Goal: Navigation & Orientation: Find specific page/section

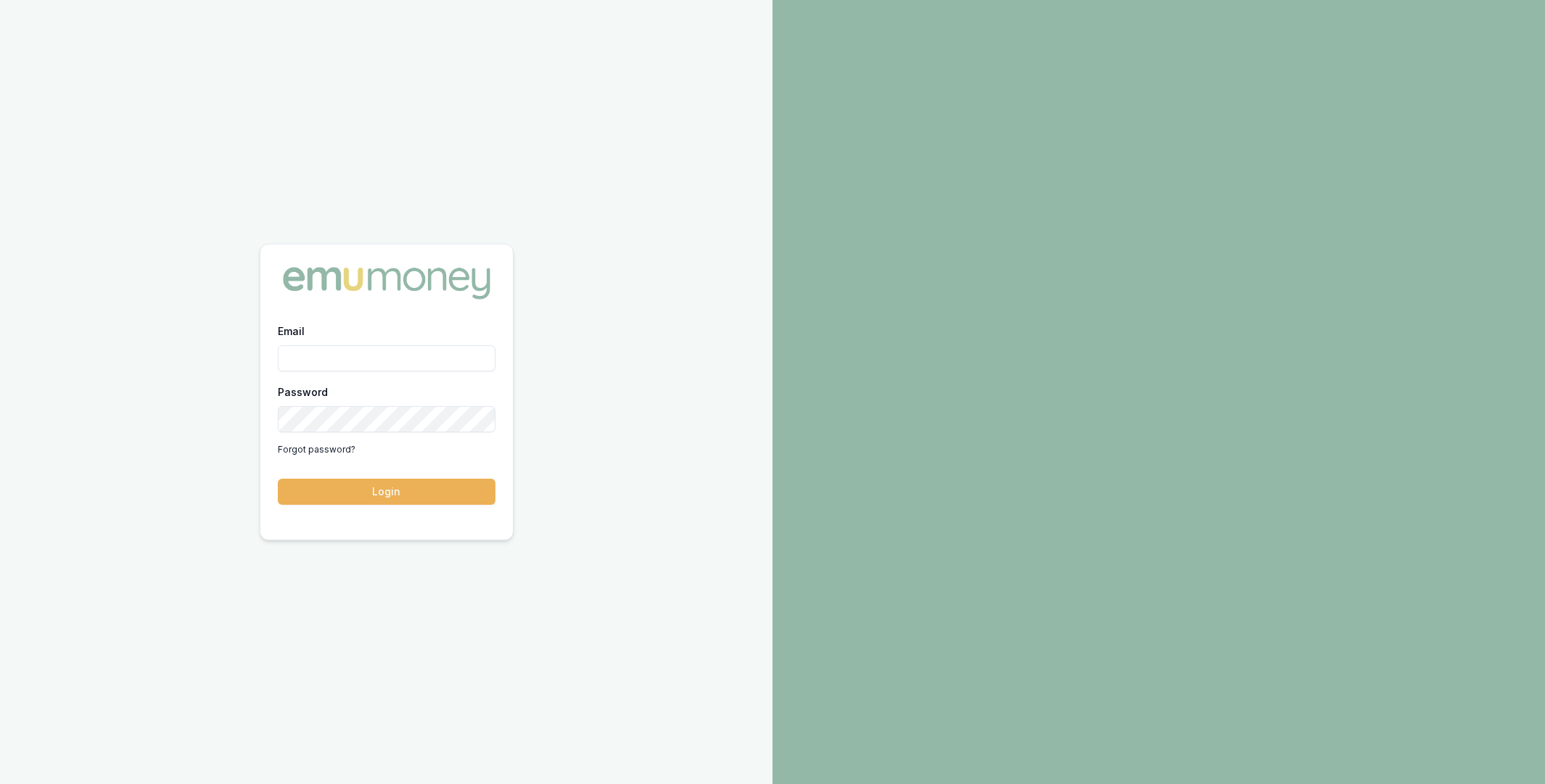
click at [416, 353] on input "Email" at bounding box center [387, 358] width 217 height 26
type input "m@emumoney.com.au"
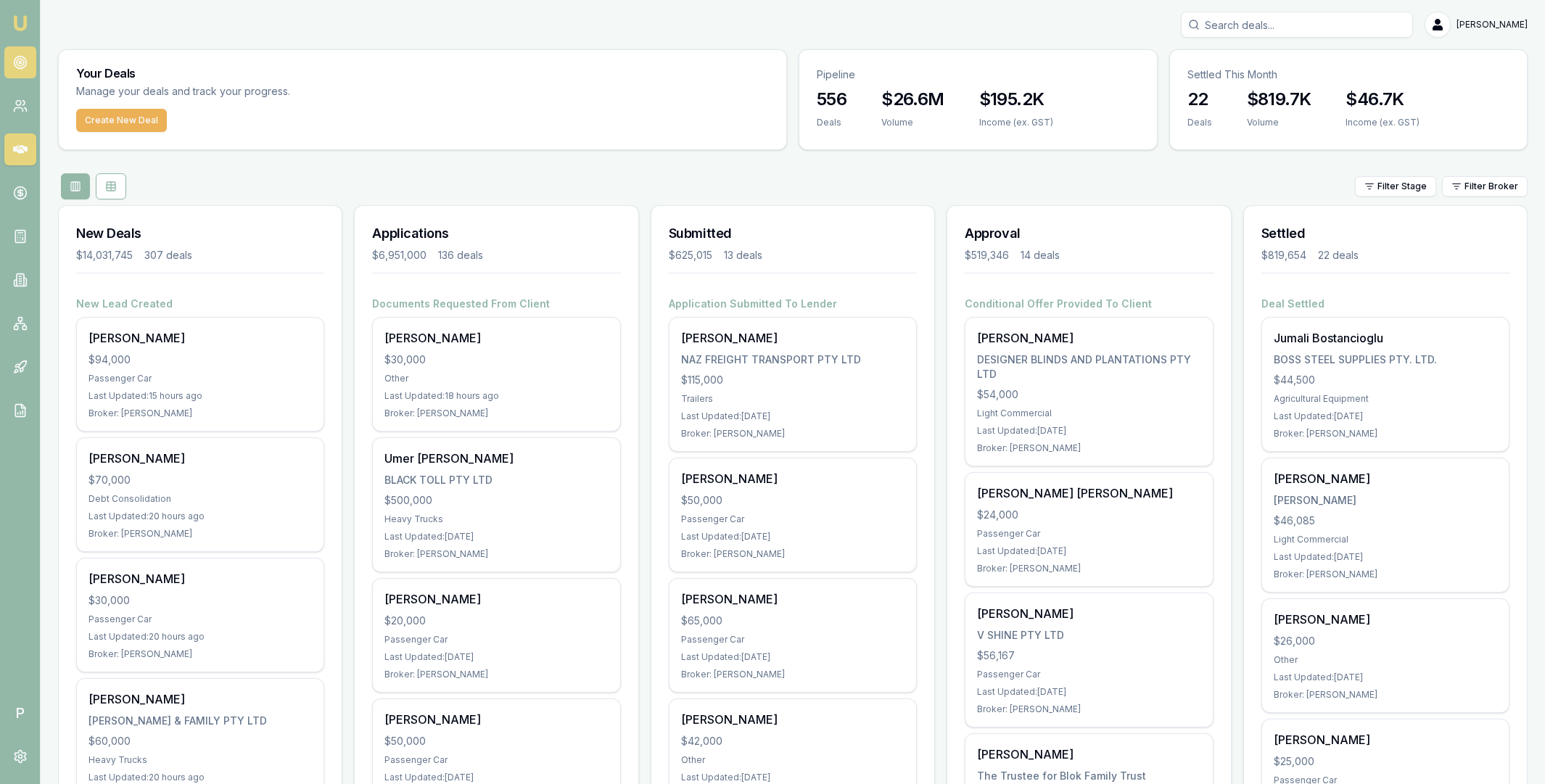
click at [21, 62] on icon at bounding box center [20, 62] width 15 height 15
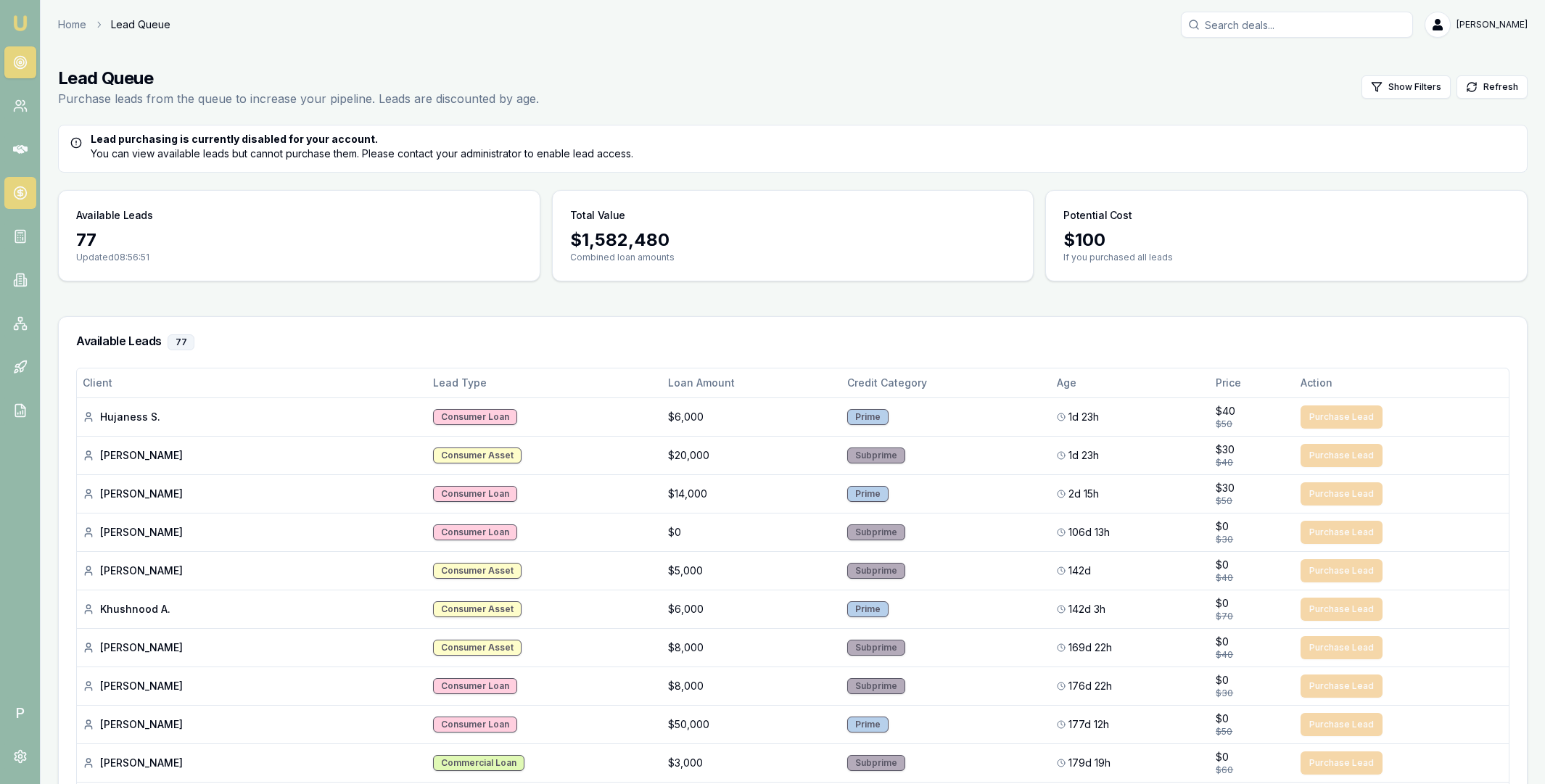
click at [21, 184] on link at bounding box center [20, 193] width 32 height 32
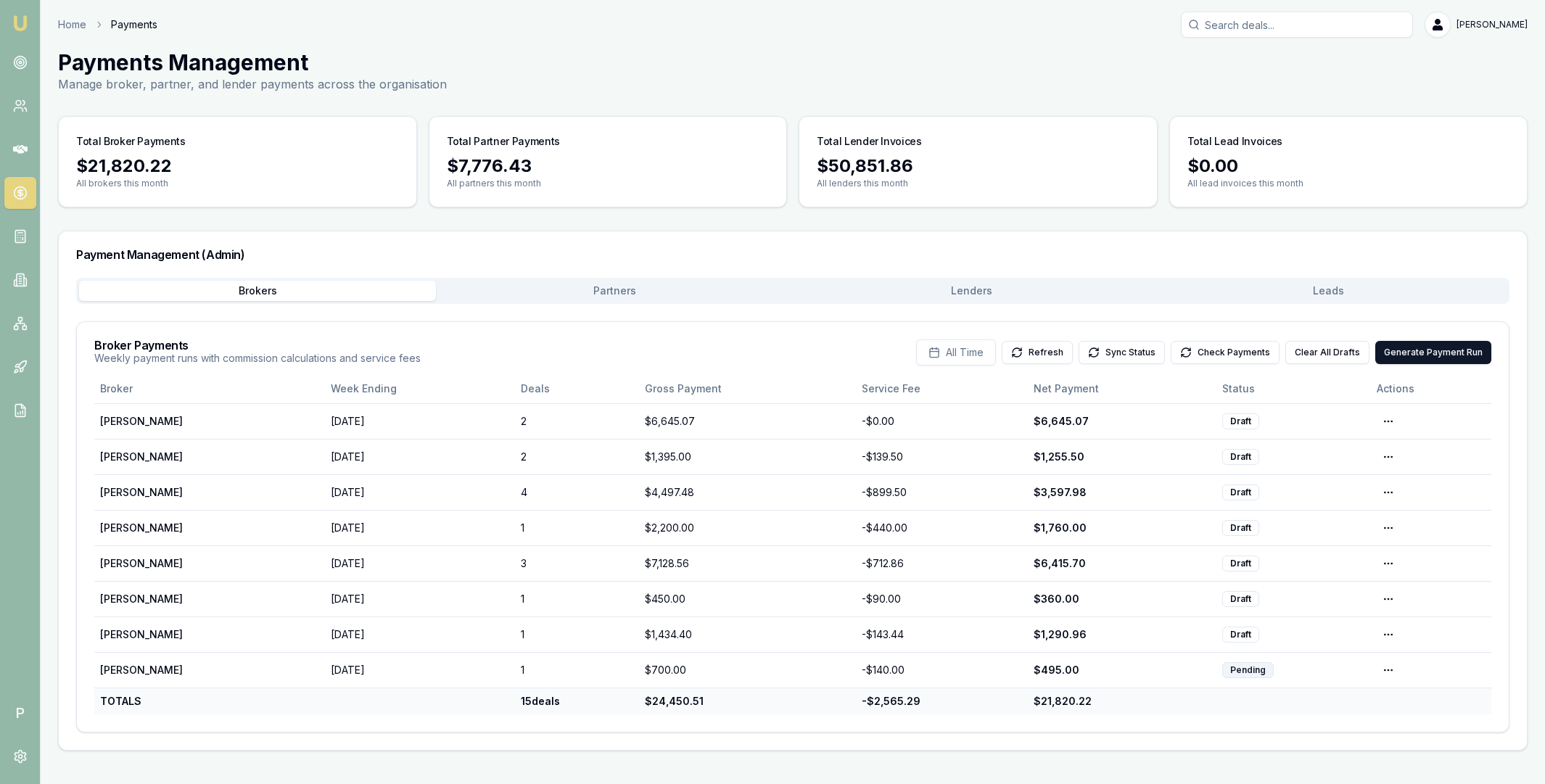
click at [1247, 286] on button "Leads" at bounding box center [1328, 291] width 357 height 20
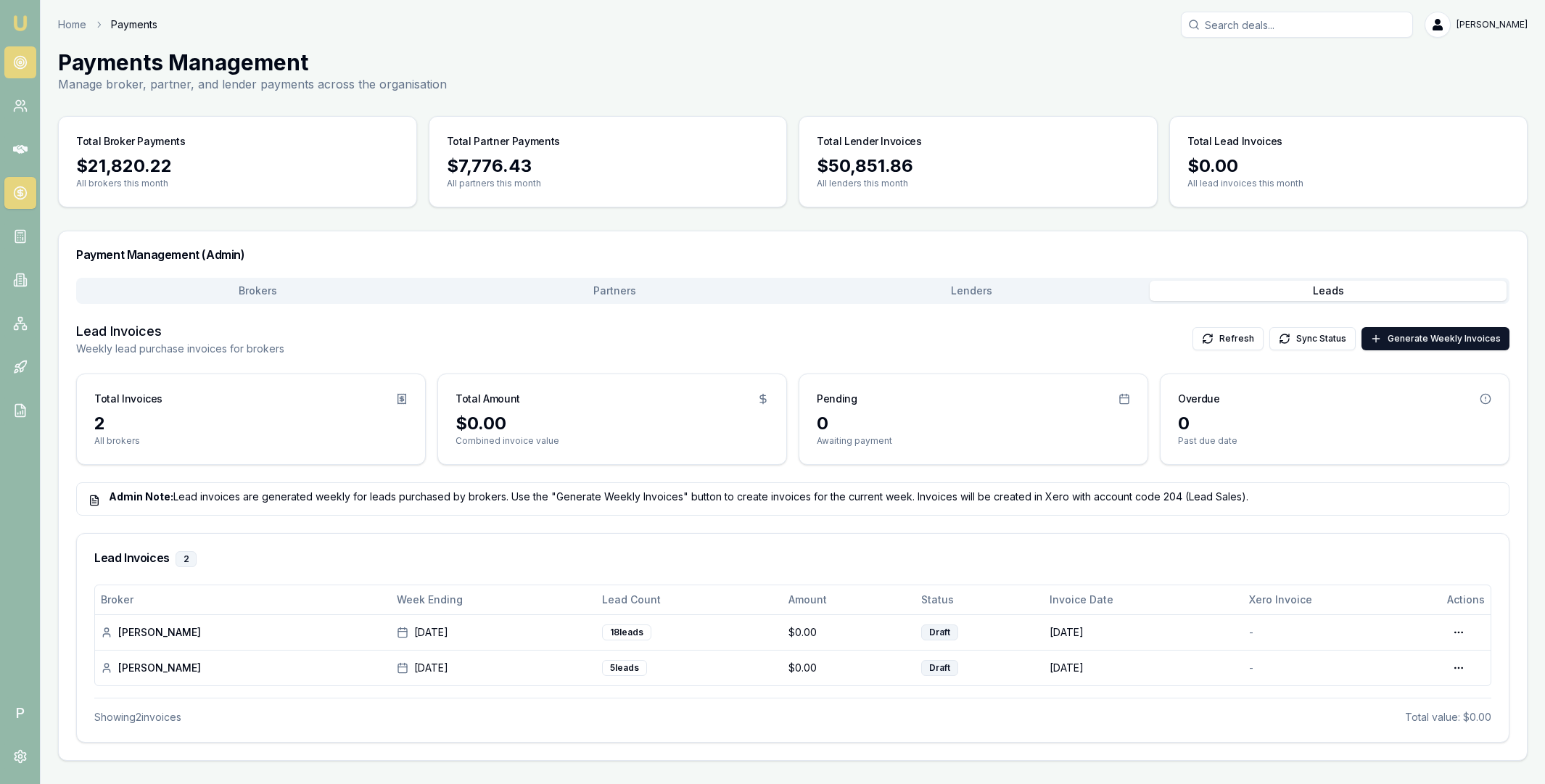
click at [22, 63] on icon at bounding box center [20, 62] width 15 height 15
